Goal: Information Seeking & Learning: Find specific fact

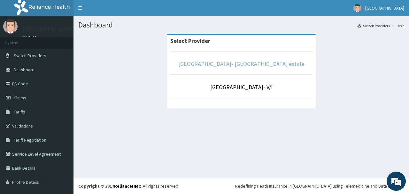
click at [243, 61] on link "[GEOGRAPHIC_DATA]- [GEOGRAPHIC_DATA] estate" at bounding box center [241, 63] width 126 height 7
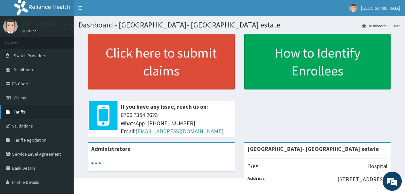
click at [21, 109] on span "Tariffs" at bounding box center [20, 112] width 12 height 6
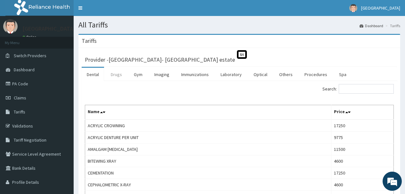
click at [115, 71] on link "Drugs" at bounding box center [116, 74] width 21 height 13
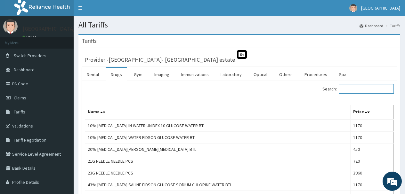
click at [362, 89] on input "Search:" at bounding box center [365, 89] width 55 height 10
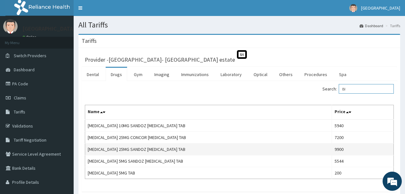
type input "B"
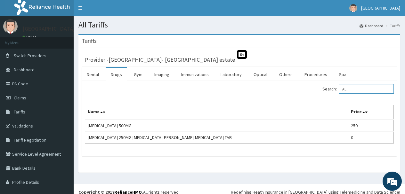
type input "A"
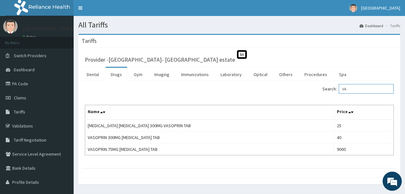
type input "V"
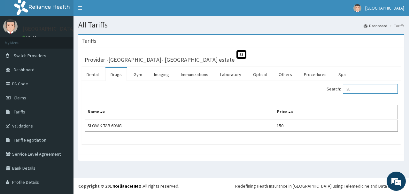
type input "S"
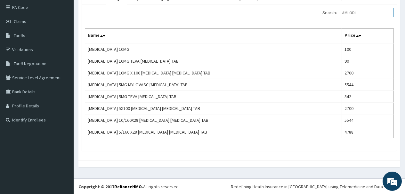
scroll to position [77, 0]
type input "A"
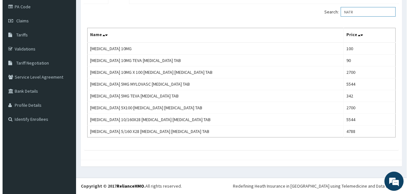
scroll to position [0, 0]
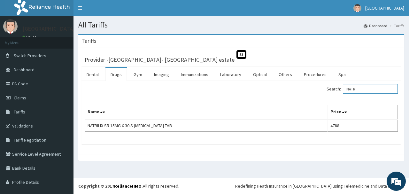
type input "NATR"
